Goal: Task Accomplishment & Management: Complete application form

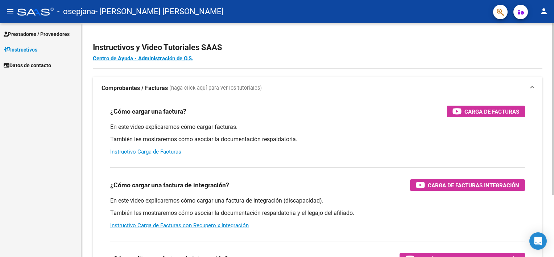
click at [161, 147] on div "En este video explicaremos cómo cargar facturas. También les mostraremos cómo a…" at bounding box center [317, 139] width 415 height 33
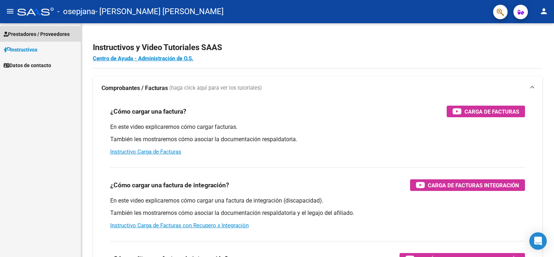
click at [29, 30] on span "Prestadores / Proveedores" at bounding box center [37, 34] width 66 height 8
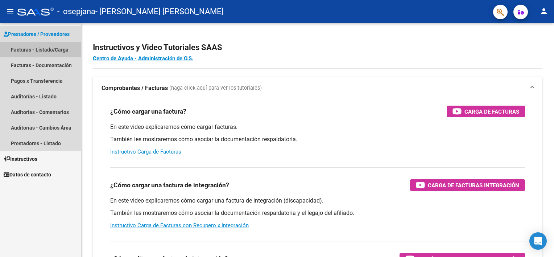
click at [29, 49] on link "Facturas - Listado/Carga" at bounding box center [40, 50] width 81 height 16
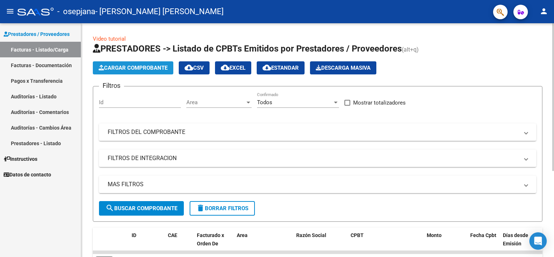
click at [138, 72] on button "Cargar Comprobante" at bounding box center [133, 67] width 80 height 13
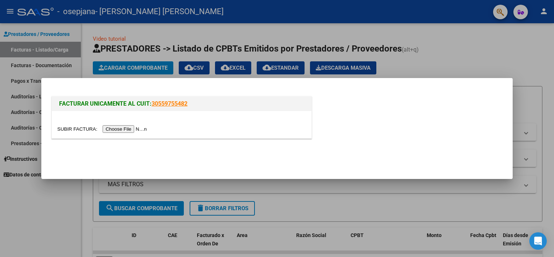
click at [126, 129] on input "file" at bounding box center [103, 129] width 92 height 8
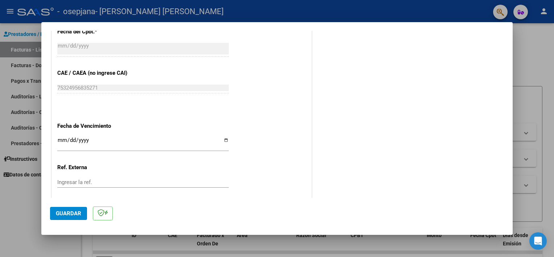
scroll to position [457, 0]
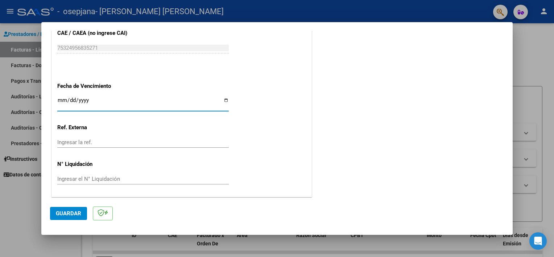
click at [225, 100] on input "Ingresar la fecha" at bounding box center [142, 103] width 171 height 12
type input "[DATE]"
drag, startPoint x: 86, startPoint y: 163, endPoint x: 3, endPoint y: 241, distance: 113.1
click at [3, 241] on div "COMPROBANTE VER COMPROBANTE El comprobante fue leído exitosamente. DATOS DEL CO…" at bounding box center [277, 128] width 554 height 257
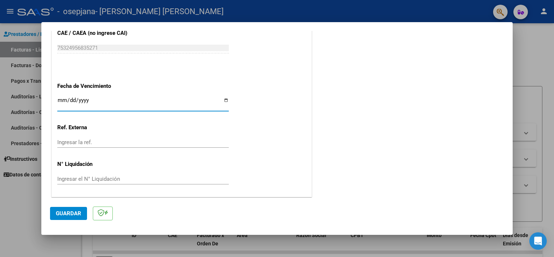
click at [95, 100] on input "[DATE]" at bounding box center [142, 103] width 171 height 12
click at [64, 100] on input "Ingresar la fecha" at bounding box center [142, 103] width 171 height 12
click at [62, 98] on input "Ingresar la fecha" at bounding box center [142, 103] width 171 height 12
type input "[DATE]"
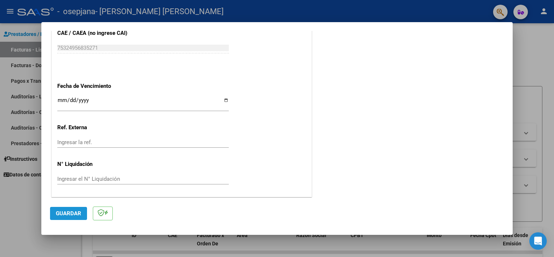
click at [79, 213] on span "Guardar" at bounding box center [68, 213] width 25 height 7
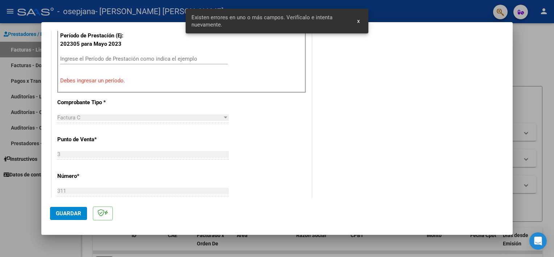
scroll to position [155, 0]
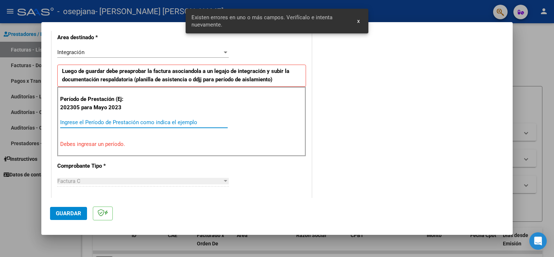
click at [107, 121] on input "Ingrese el Período de Prestación como indica el ejemplo" at bounding box center [143, 122] width 167 height 7
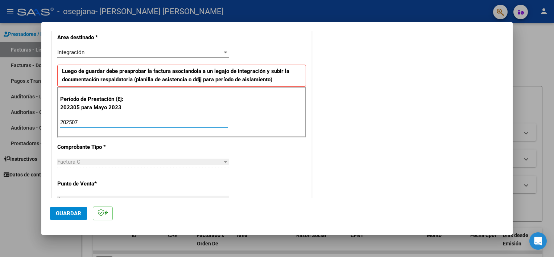
type input "202507"
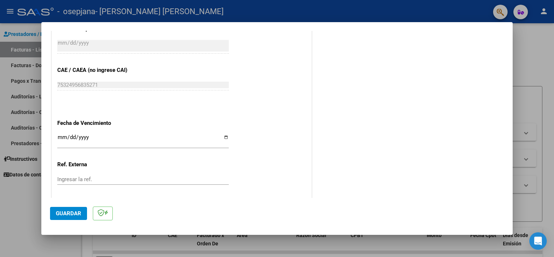
scroll to position [457, 0]
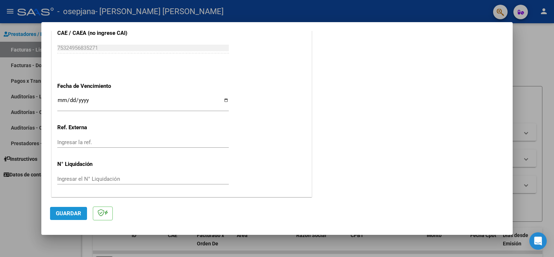
click at [72, 214] on span "Guardar" at bounding box center [68, 213] width 25 height 7
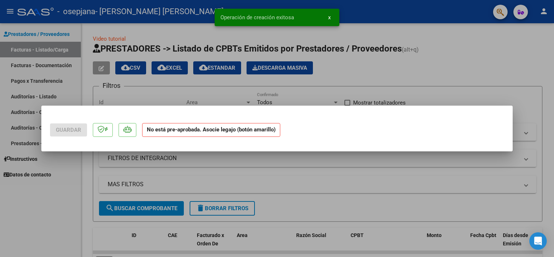
scroll to position [0, 0]
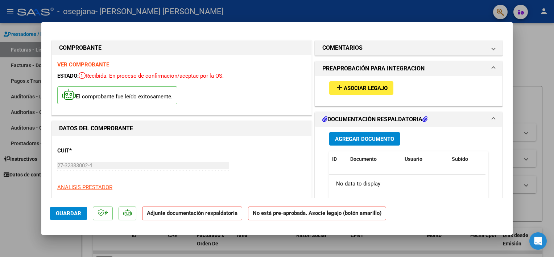
click at [357, 86] on span "Asociar Legajo" at bounding box center [366, 88] width 44 height 7
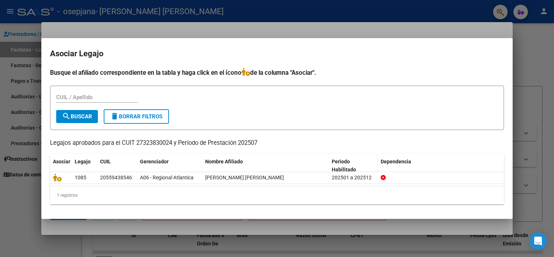
drag, startPoint x: 357, startPoint y: 86, endPoint x: 371, endPoint y: 159, distance: 74.5
click at [371, 159] on div "Busque el afiliado correspondiente en la tabla y haga click en el ícono de la c…" at bounding box center [277, 136] width 454 height 137
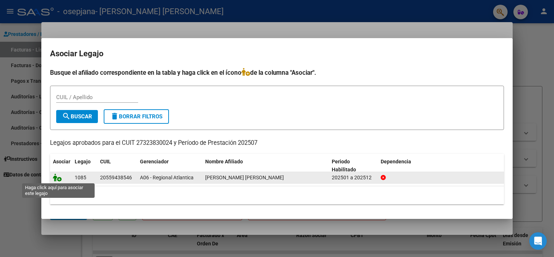
click at [60, 178] on icon at bounding box center [57, 177] width 9 height 8
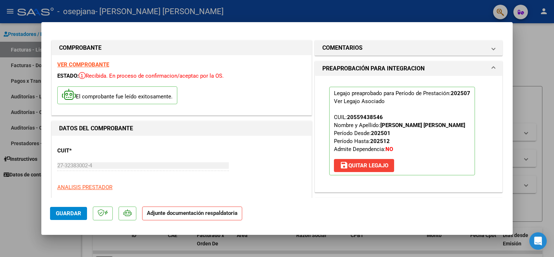
click at [180, 215] on strong "Adjunte documentación respaldatoria" at bounding box center [192, 212] width 91 height 7
click at [68, 213] on span "Guardar" at bounding box center [68, 213] width 25 height 7
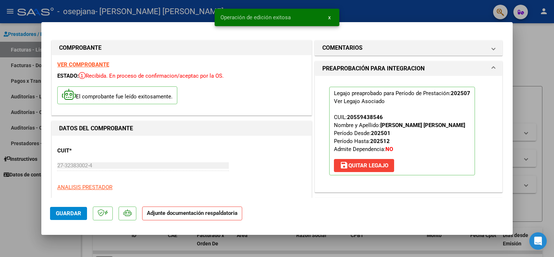
click at [226, 216] on p "Adjunte documentación respaldatoria" at bounding box center [192, 213] width 100 height 14
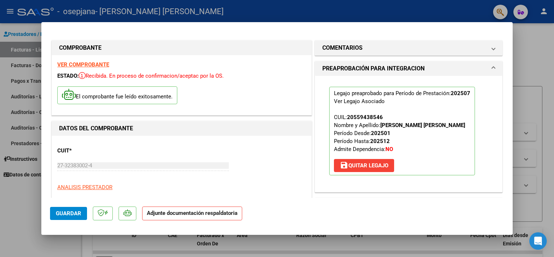
click at [203, 178] on div "CUIT * 27-32383002-4 Ingresar CUIT ANALISIS PRESTADOR [PERSON_NAME] [PERSON_NAM…" at bounding box center [181, 173] width 249 height 64
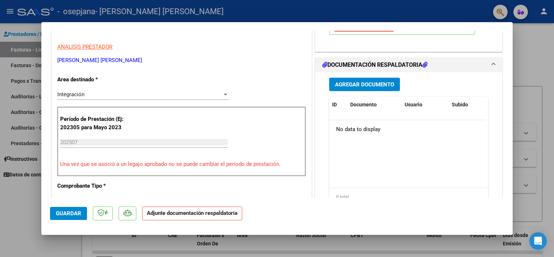
scroll to position [139, 0]
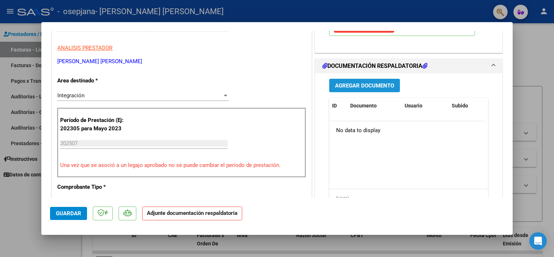
click at [385, 88] on span "Agregar Documento" at bounding box center [364, 85] width 59 height 7
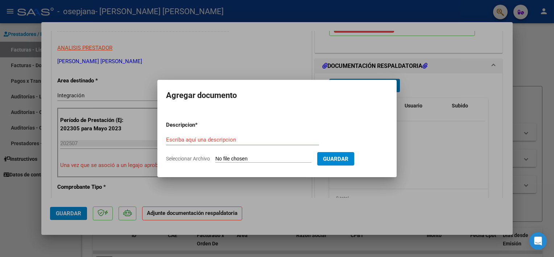
click at [247, 158] on input "Seleccionar Archivo" at bounding box center [263, 158] width 96 height 7
type input "C:\fakepath\WhatsApp Image [DATE] 11.48.19 AM.jpeg"
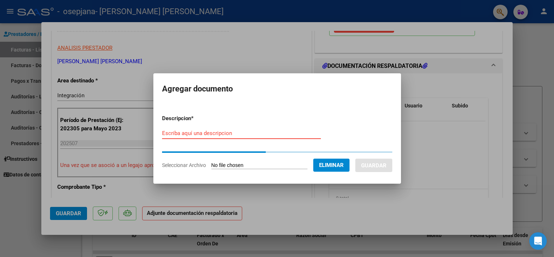
click at [219, 136] on div "Escriba aquí una descripcion" at bounding box center [241, 133] width 159 height 11
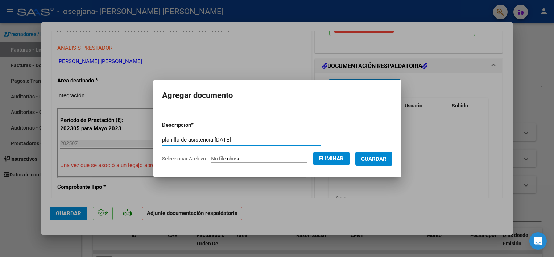
type input "planilla de asistencia [DATE]"
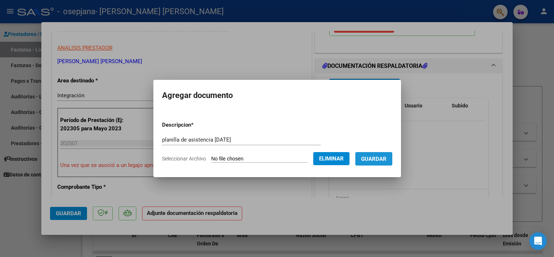
click at [386, 159] on span "Guardar" at bounding box center [373, 158] width 25 height 7
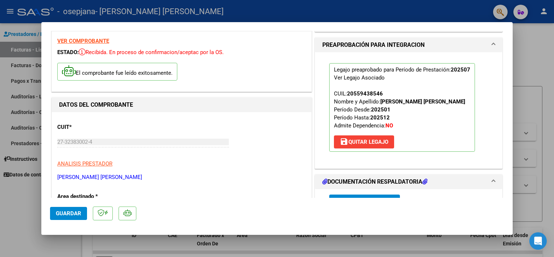
scroll to position [0, 0]
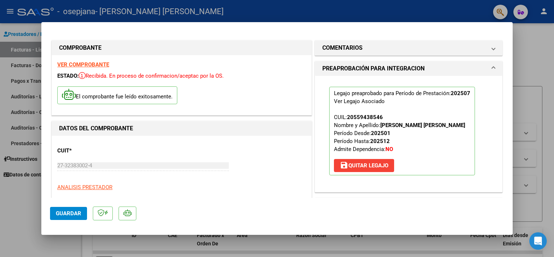
click at [86, 216] on button "Guardar" at bounding box center [68, 213] width 37 height 13
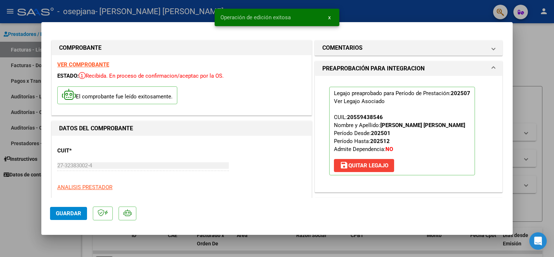
click at [398, 13] on div at bounding box center [277, 128] width 554 height 257
type input "$ 0,00"
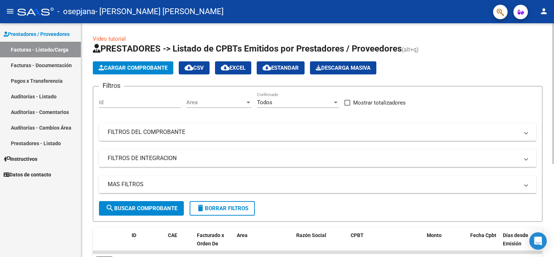
click at [321, 196] on div "MAS FILTROS Todos Con Doc. Respaldatoria Todos Con Trazabilidad Todos Asociado …" at bounding box center [317, 187] width 437 height 25
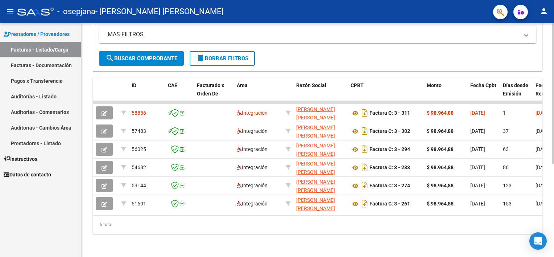
scroll to position [154, 0]
click at [553, 196] on html "menu - osepjana - [PERSON_NAME] [PERSON_NAME] person Prestadores / Proveedores …" at bounding box center [277, 128] width 554 height 257
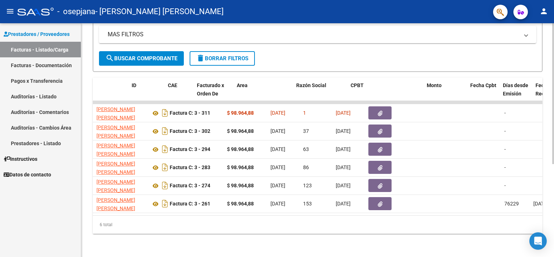
scroll to position [0, 0]
